Goal: Find specific page/section: Find specific page/section

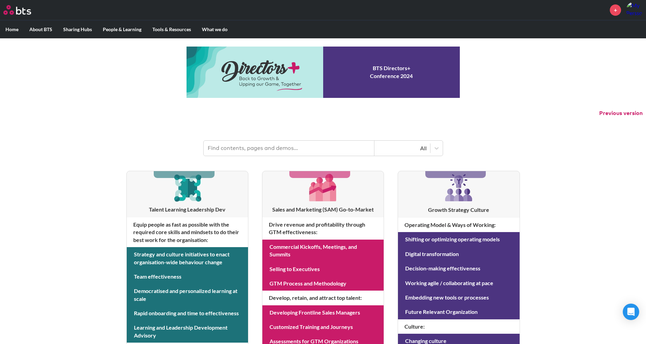
click at [261, 142] on input "text" at bounding box center [289, 147] width 171 height 15
type input "hexagons"
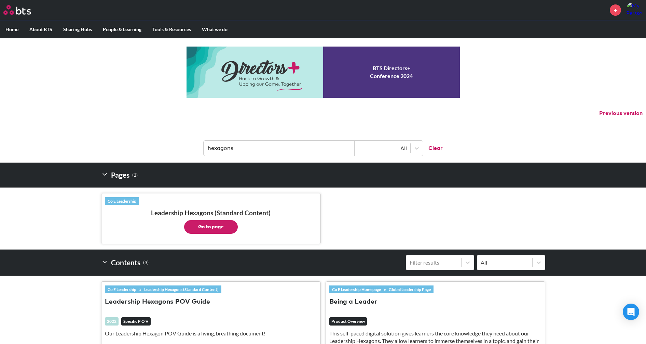
click at [217, 226] on button "Go to page" at bounding box center [211, 227] width 54 height 14
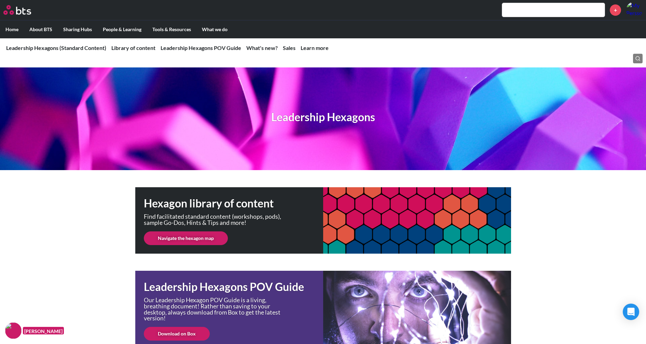
click at [204, 239] on link "Navigate the hexagon map" at bounding box center [186, 238] width 84 height 14
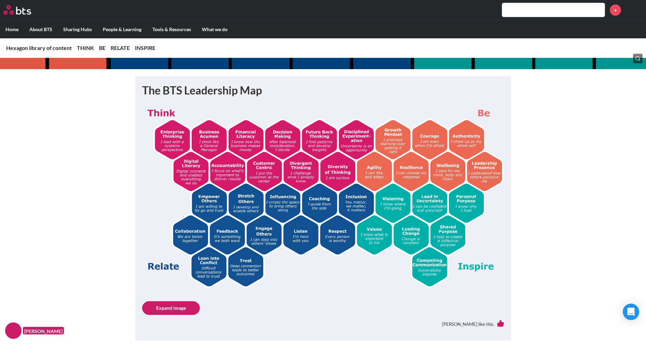
scroll to position [97, 0]
